Goal: Find specific page/section: Find specific page/section

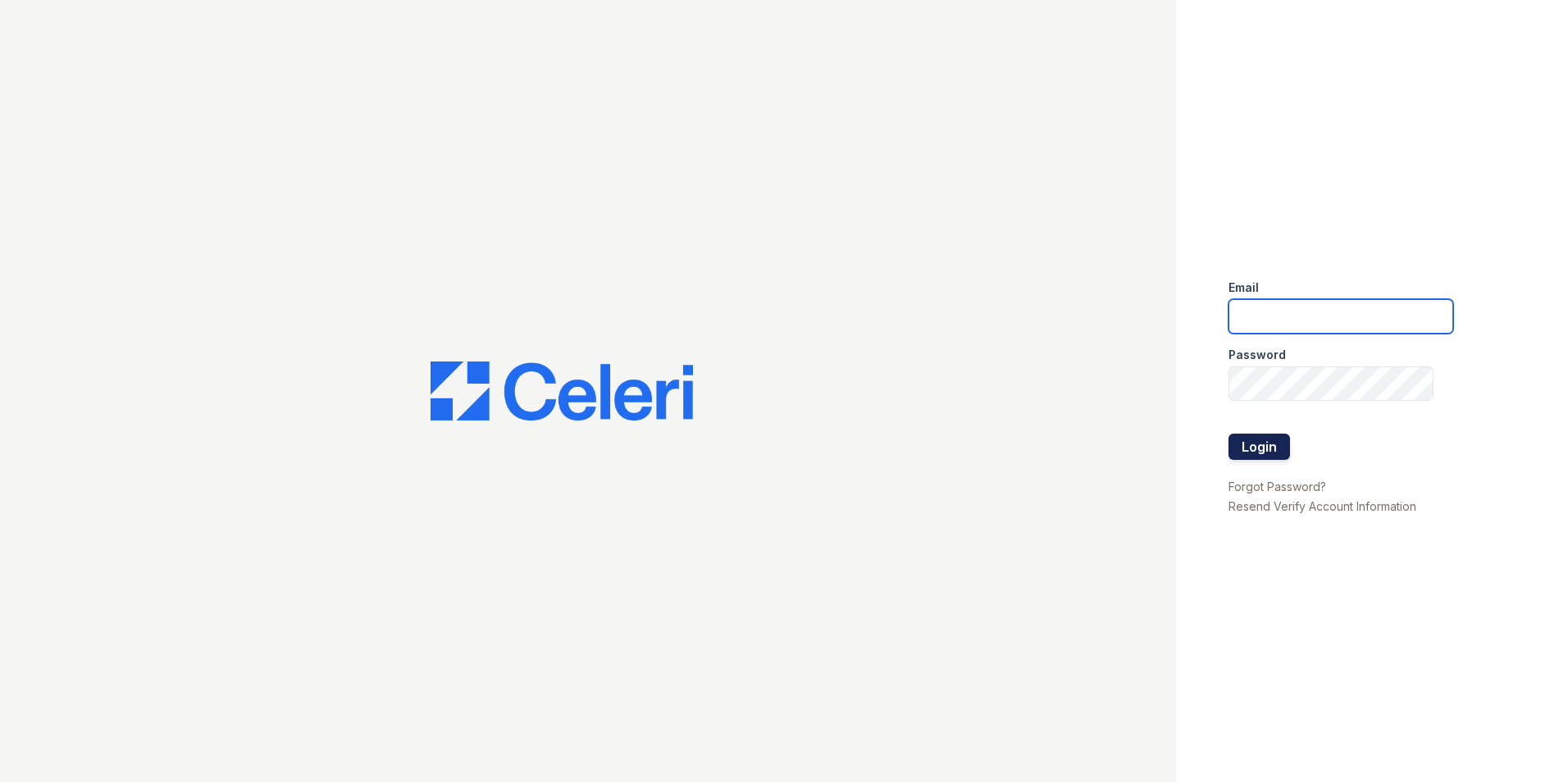
type input "[EMAIL_ADDRESS][DOMAIN_NAME]"
click at [1245, 445] on button "Login" at bounding box center [1259, 446] width 61 height 26
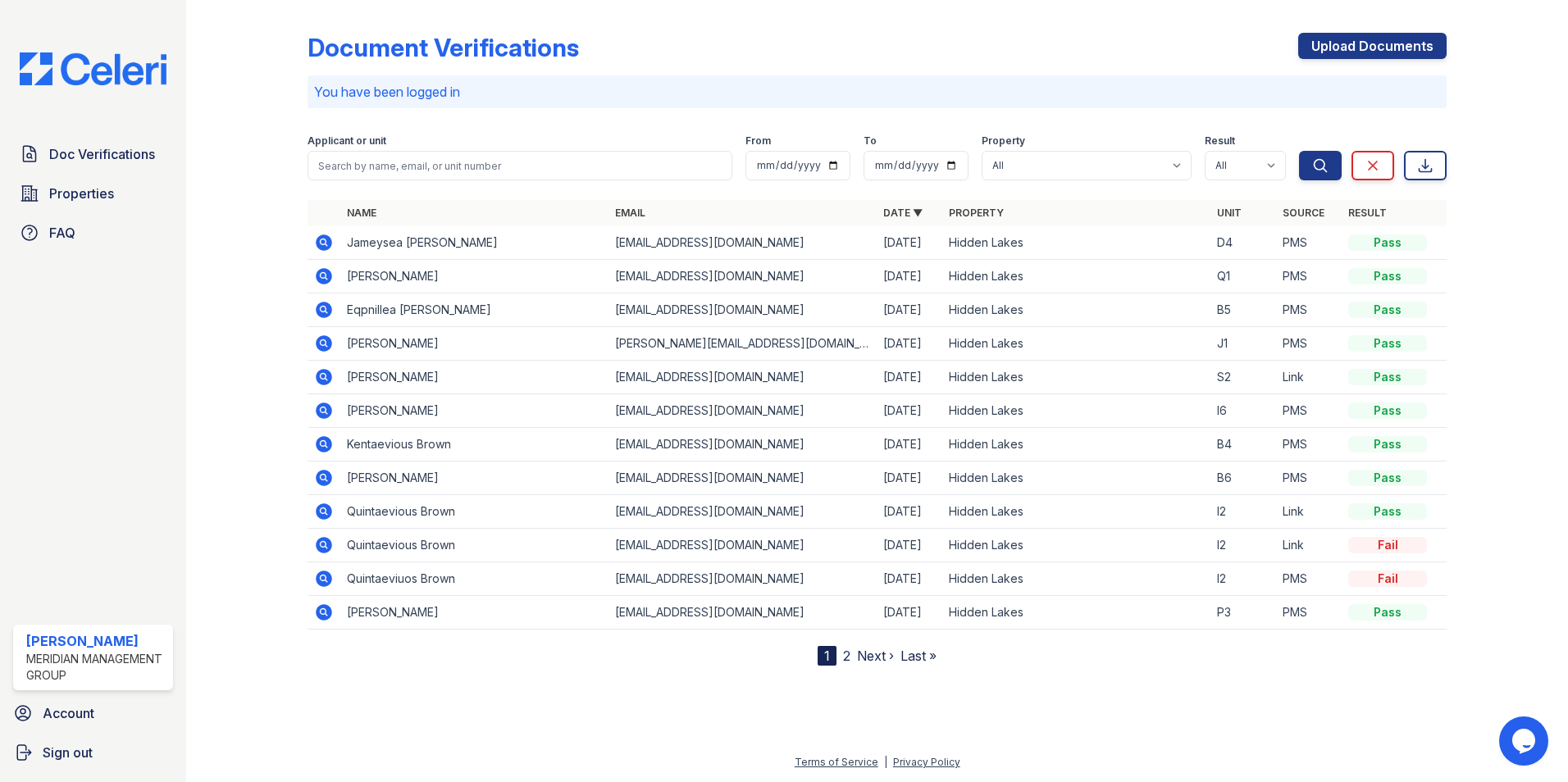
click at [845, 654] on link "2" at bounding box center [847, 656] width 7 height 16
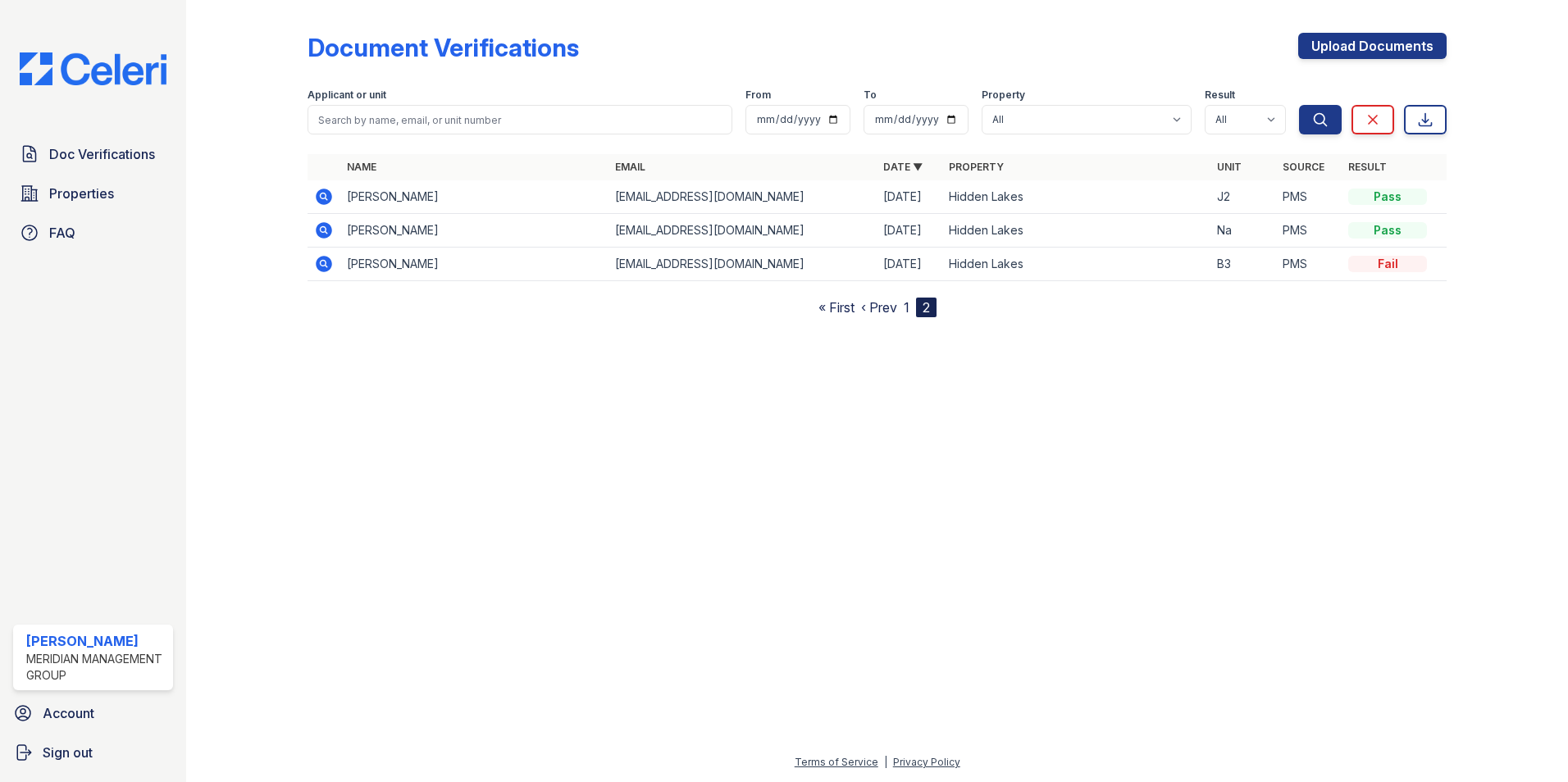
click at [906, 306] on link "1" at bounding box center [906, 308] width 5 height 16
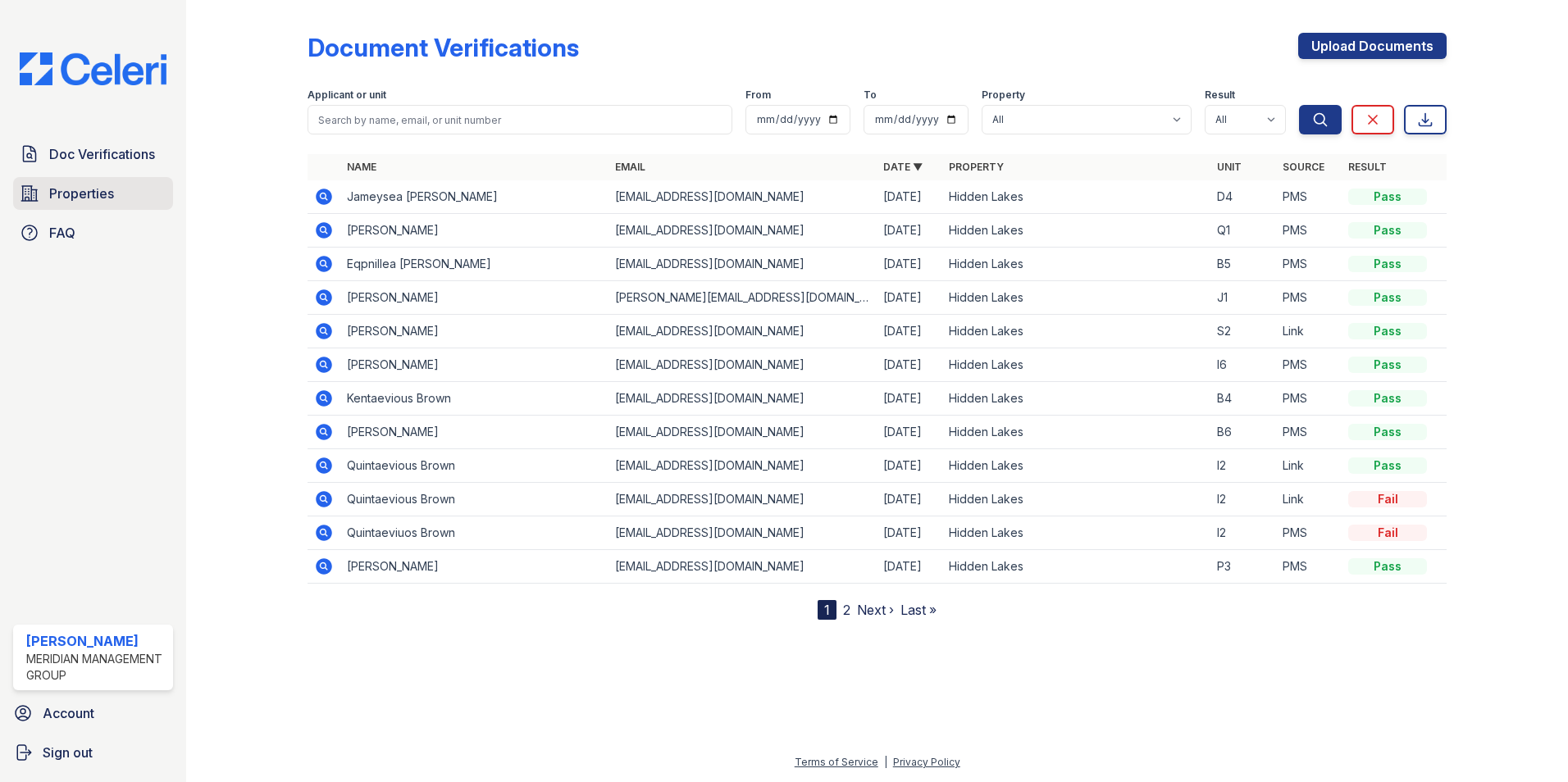
click at [63, 185] on span "Properties" at bounding box center [82, 193] width 65 height 20
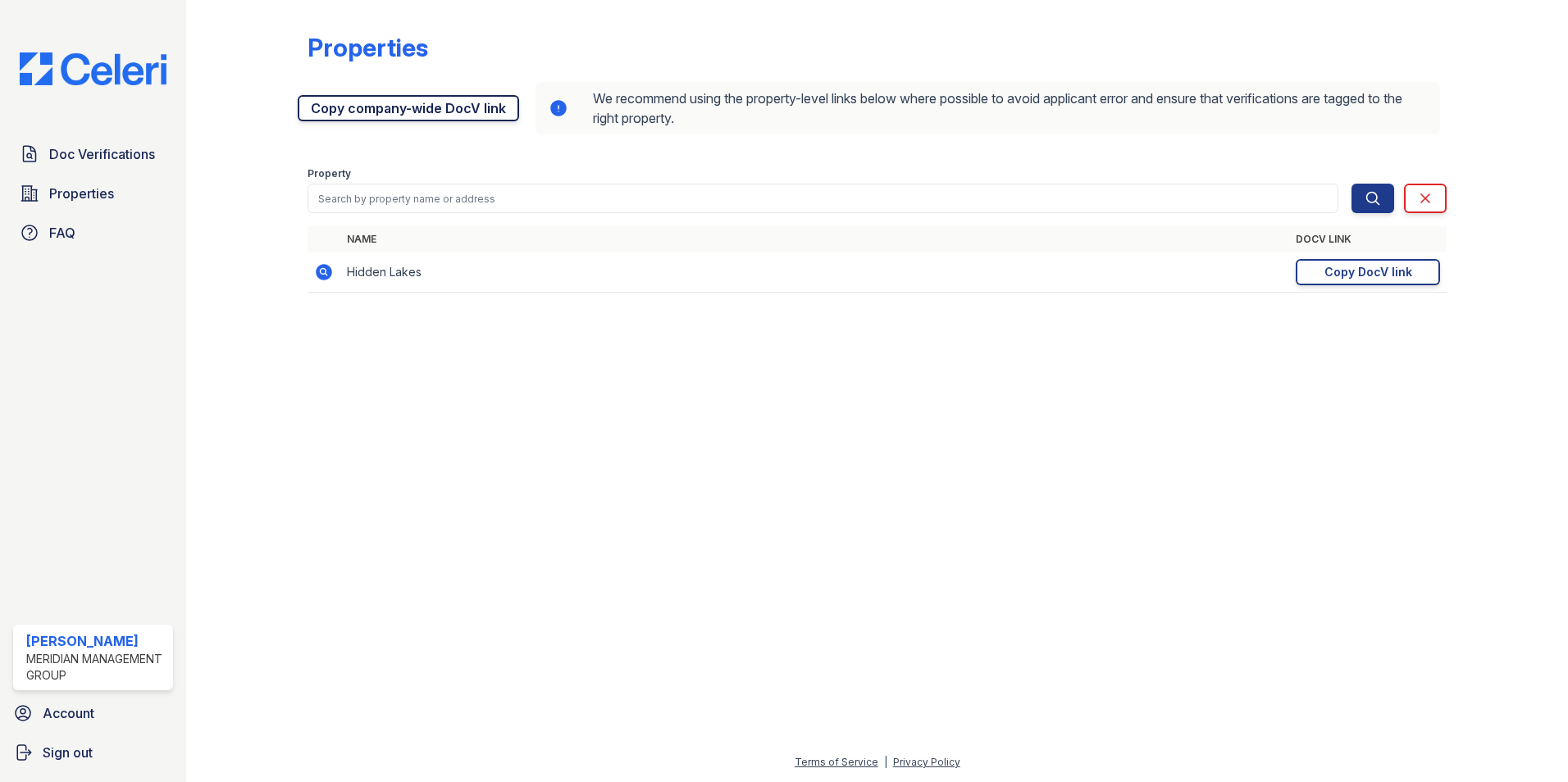
click at [459, 111] on link "Copy company-wide DocV link" at bounding box center [409, 108] width 221 height 26
click at [1374, 267] on div "Copy DocV link" at bounding box center [1369, 272] width 88 height 16
click at [77, 161] on span "Doc Verifications" at bounding box center [103, 154] width 106 height 20
